Goal: Task Accomplishment & Management: Use online tool/utility

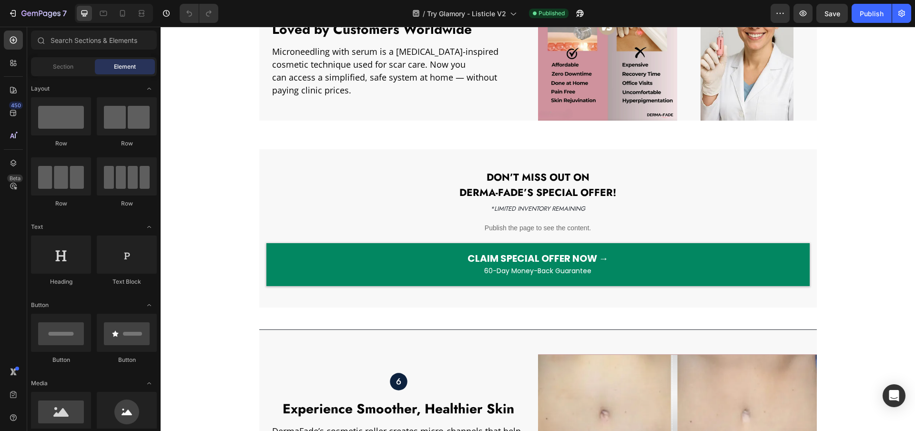
scroll to position [1246, 0]
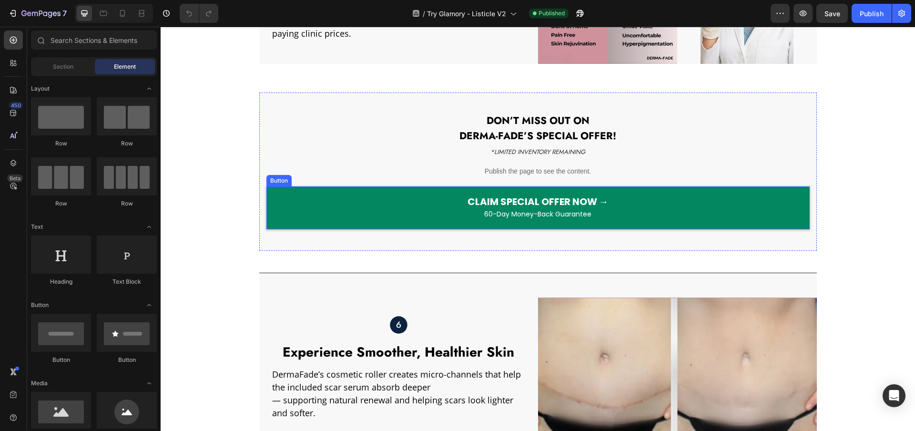
click at [301, 227] on button "CLAIM SPECIAL OFFER NOW → 60-Day Money-Back Guarantee" at bounding box center [537, 207] width 543 height 43
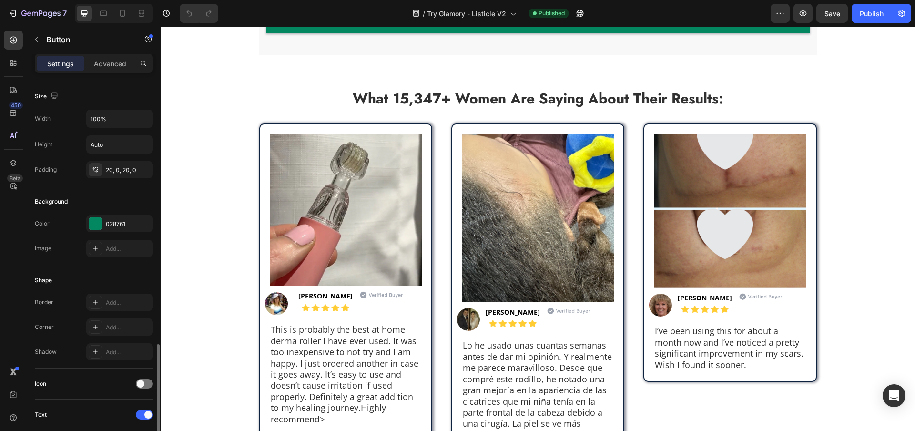
scroll to position [306, 0]
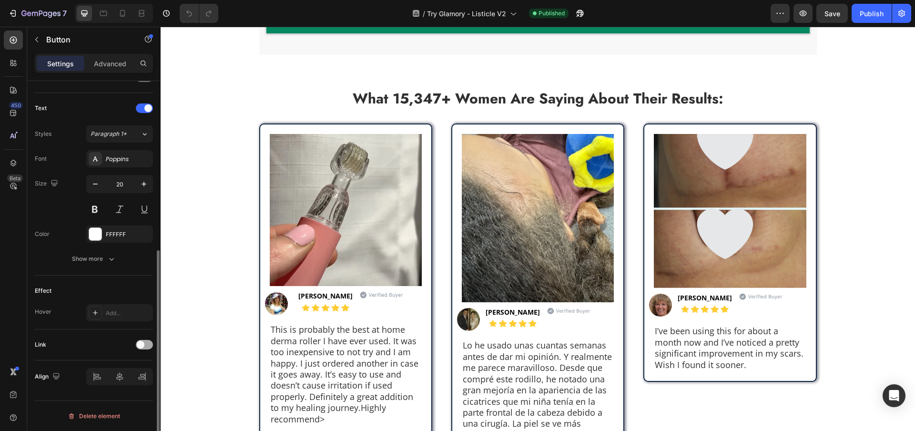
click at [145, 347] on div at bounding box center [144, 345] width 17 height 10
click at [112, 389] on div "Add..." at bounding box center [128, 393] width 45 height 9
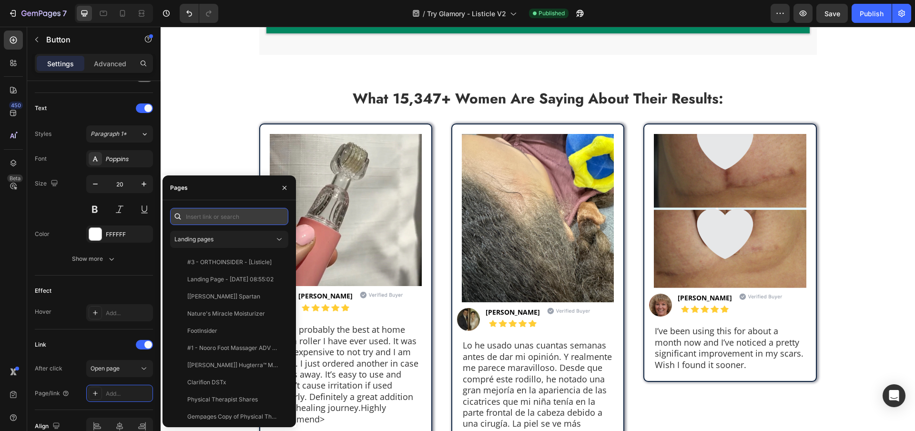
click at [207, 218] on input "text" at bounding box center [229, 216] width 118 height 17
paste input "[URL][DOMAIN_NAME]"
type input "[URL][DOMAIN_NAME]"
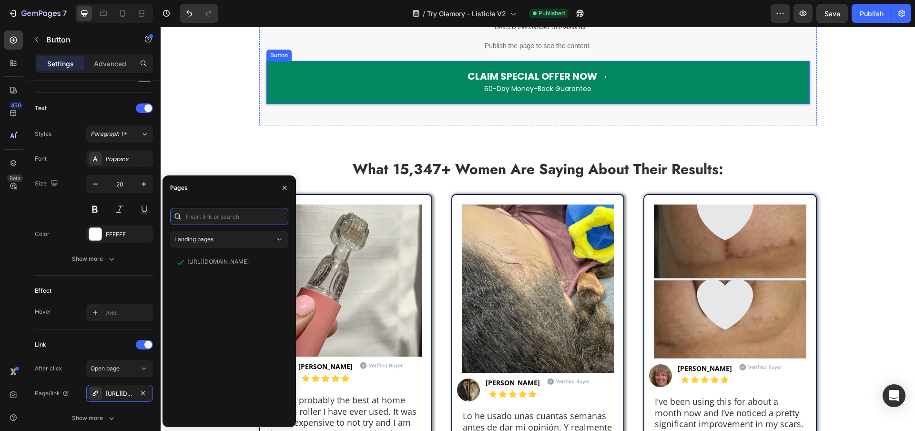
scroll to position [2346, 0]
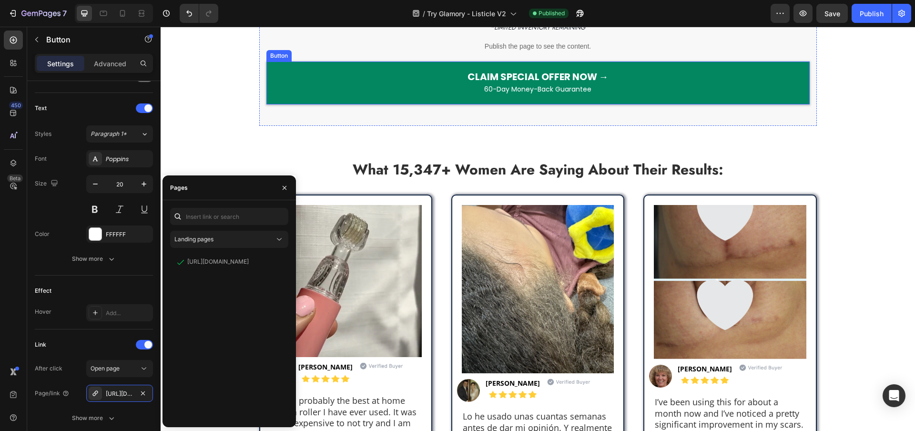
click at [285, 87] on button "CLAIM SPECIAL OFFER NOW → 60-Day Money-Back Guarantee" at bounding box center [537, 82] width 543 height 43
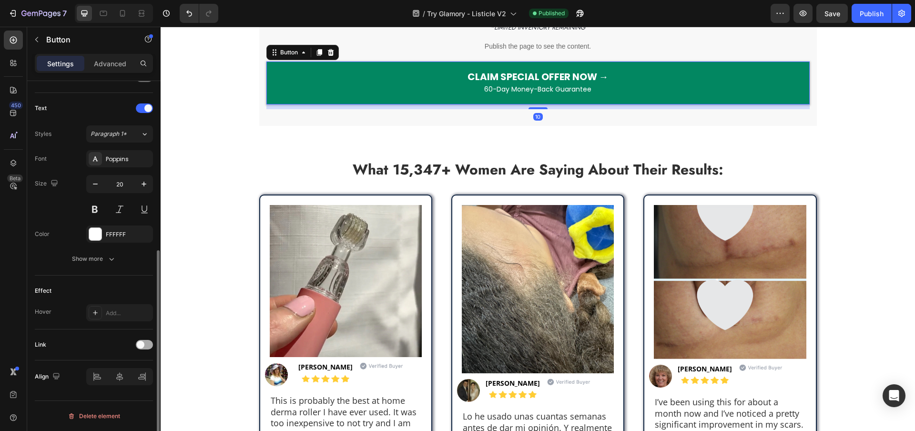
click at [143, 345] on span at bounding box center [141, 345] width 8 height 8
click at [105, 388] on div "Add..." at bounding box center [119, 393] width 67 height 17
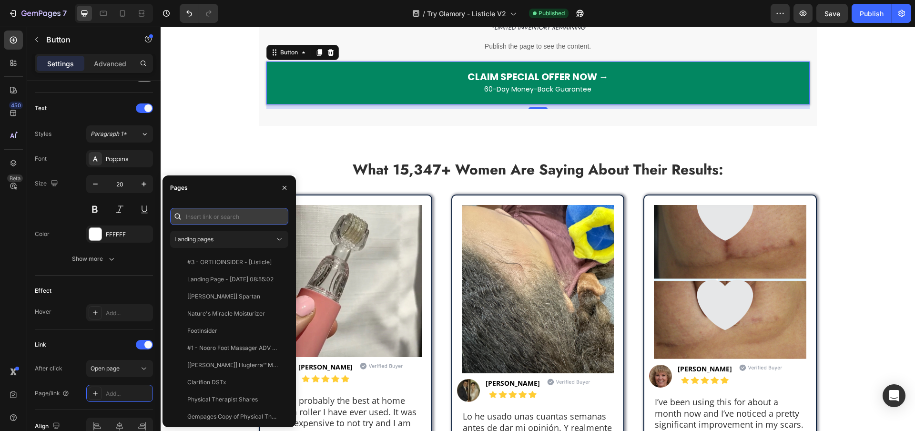
click at [213, 213] on input "text" at bounding box center [229, 216] width 118 height 17
paste input "[URL][DOMAIN_NAME]"
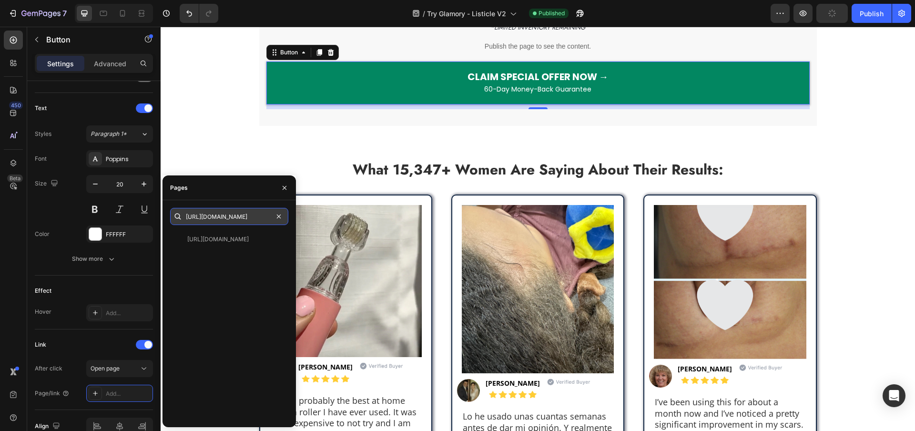
type input "[URL][DOMAIN_NAME]"
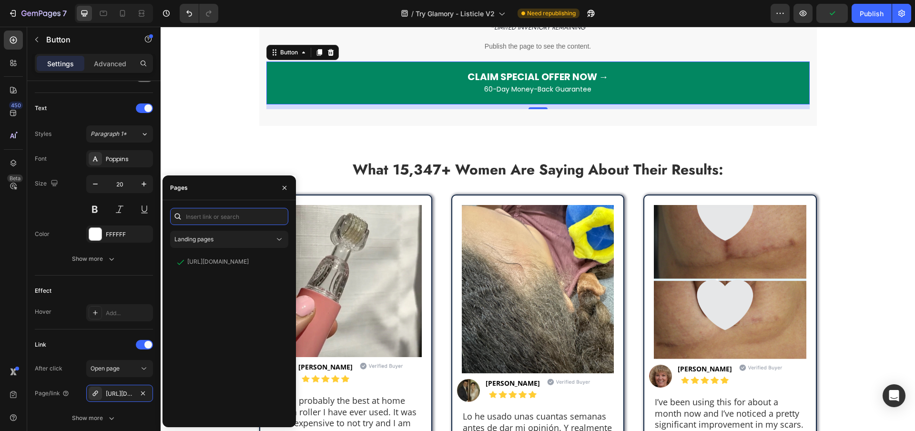
scroll to position [0, 0]
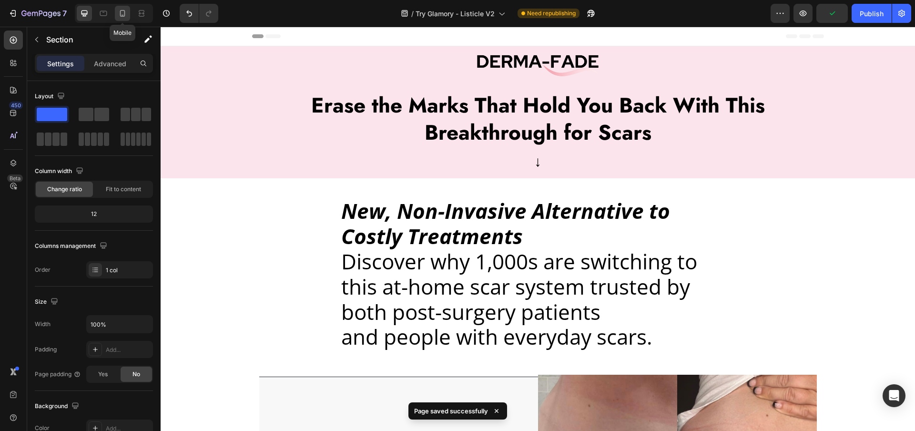
click at [124, 9] on icon at bounding box center [123, 14] width 10 height 10
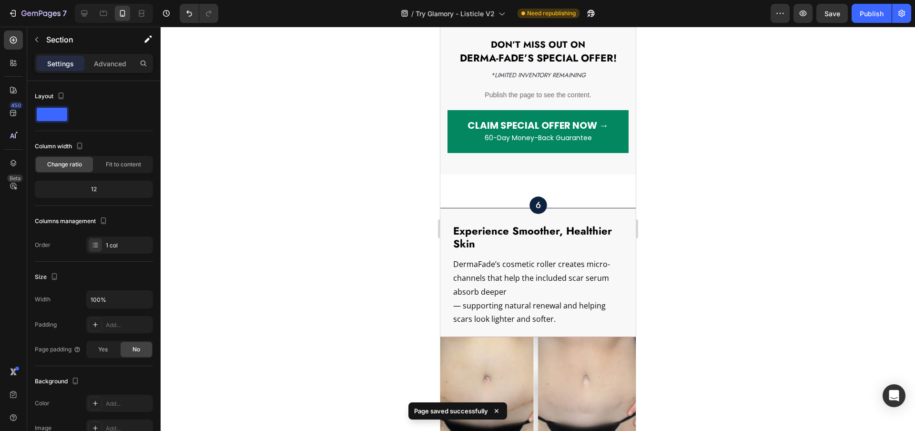
scroll to position [1449, 0]
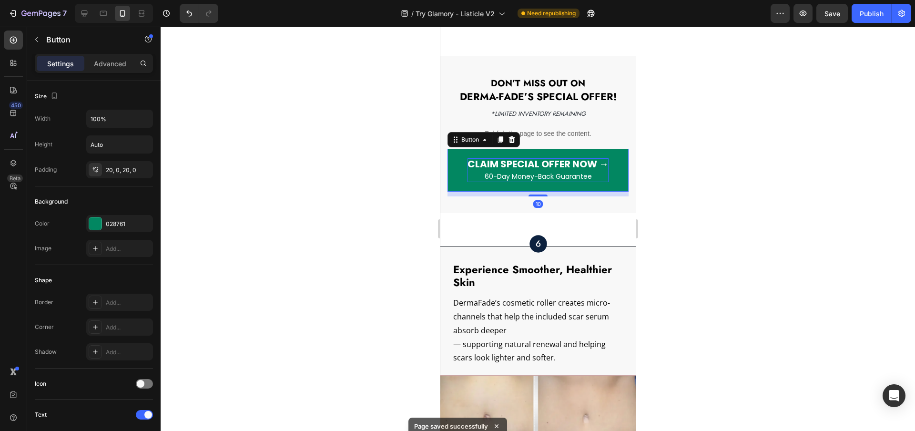
click at [475, 182] on p "CLAIM SPECIAL OFFER NOW → 60-Day Money-Back Guarantee" at bounding box center [537, 170] width 141 height 24
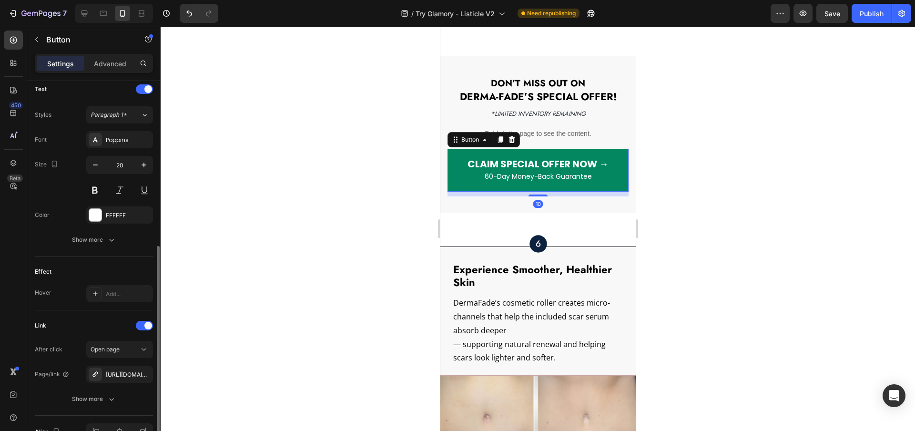
scroll to position [327, 0]
click at [859, 12] on button "Publish" at bounding box center [872, 13] width 40 height 19
click at [807, 14] on icon "button" at bounding box center [803, 14] width 10 height 10
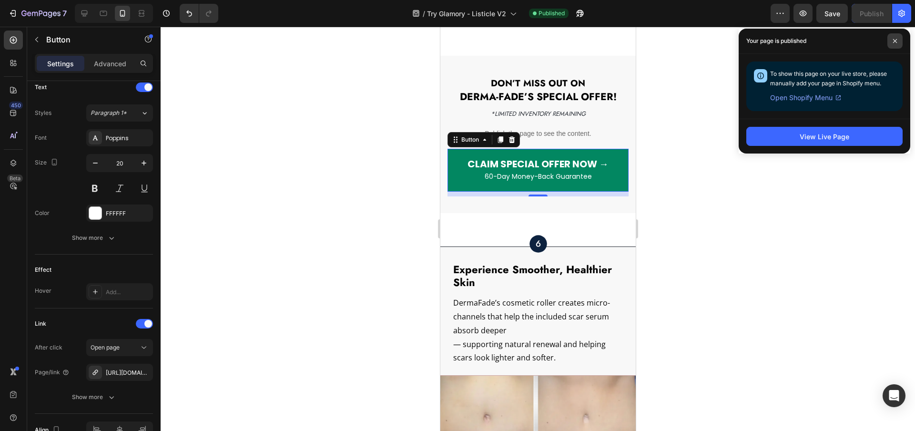
click at [896, 40] on icon at bounding box center [895, 41] width 4 height 4
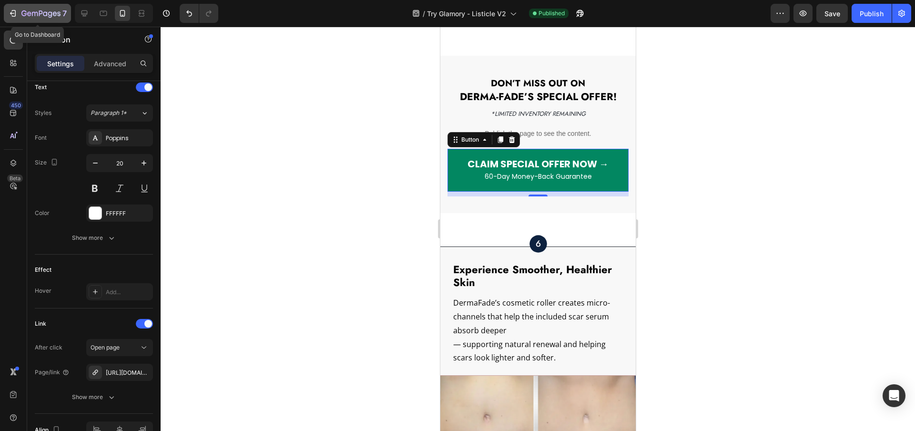
click at [55, 14] on icon "button" at bounding box center [40, 14] width 39 height 8
